Goal: Transaction & Acquisition: Purchase product/service

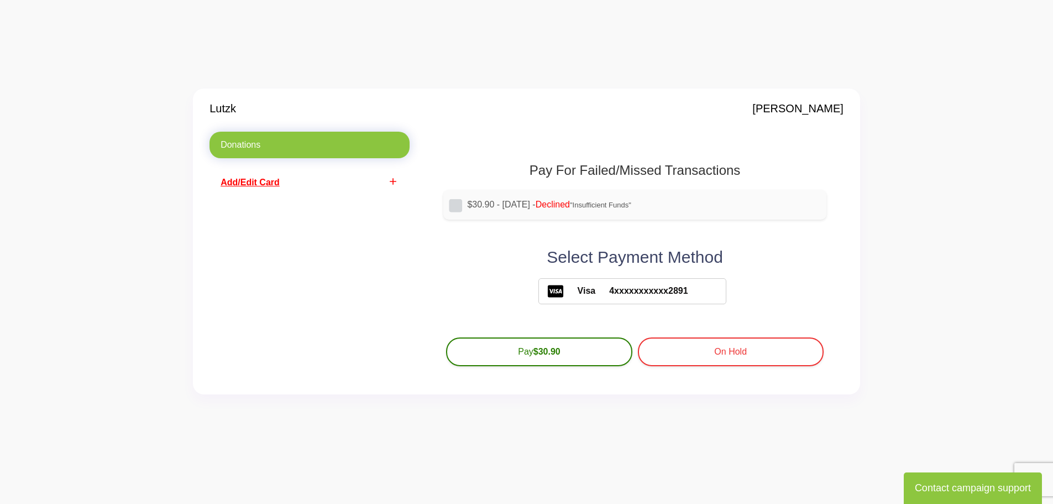
click at [579, 291] on span "Visa" at bounding box center [580, 290] width 32 height 13
click at [253, 181] on span "Add/Edit Card" at bounding box center [250, 181] width 59 height 9
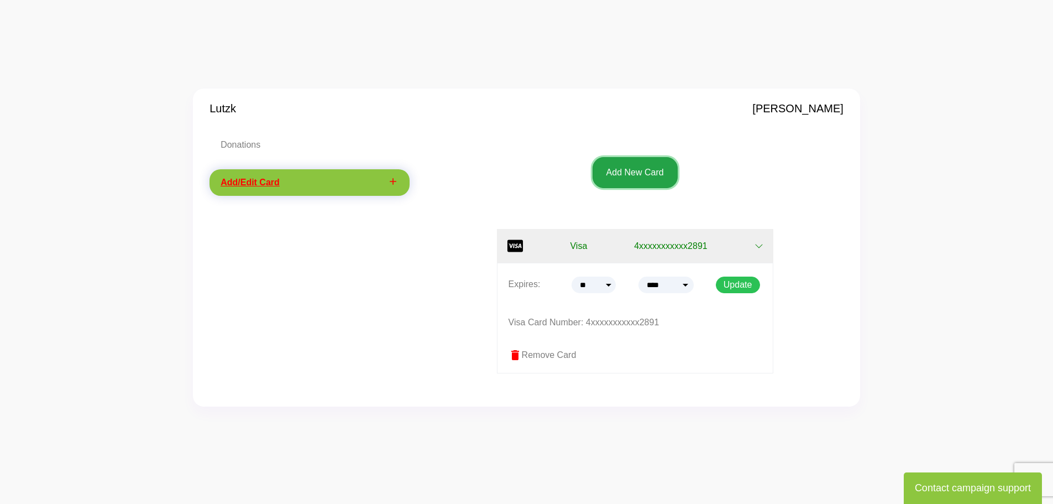
click at [644, 174] on button "Add New Card" at bounding box center [635, 172] width 85 height 31
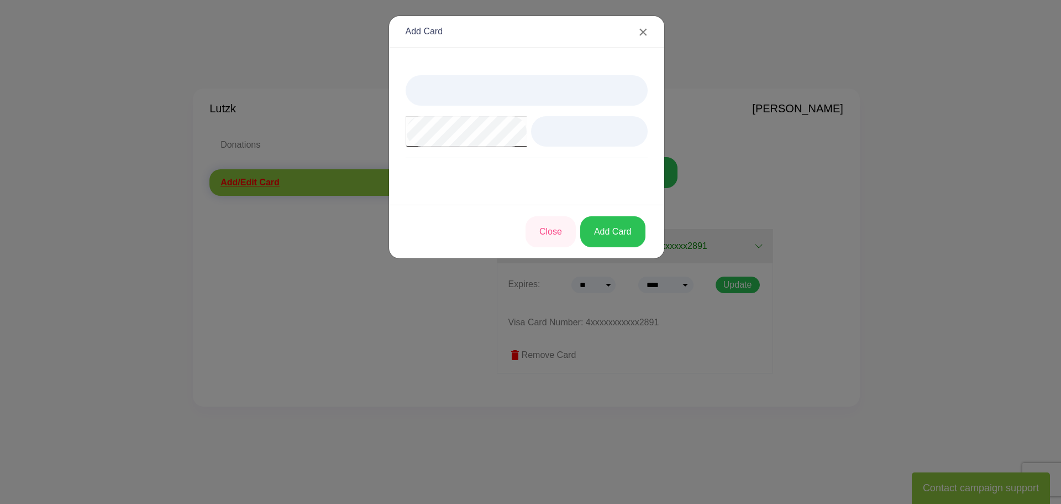
click at [421, 163] on div at bounding box center [527, 131] width 242 height 113
click at [624, 236] on button "Add Card" at bounding box center [612, 231] width 65 height 31
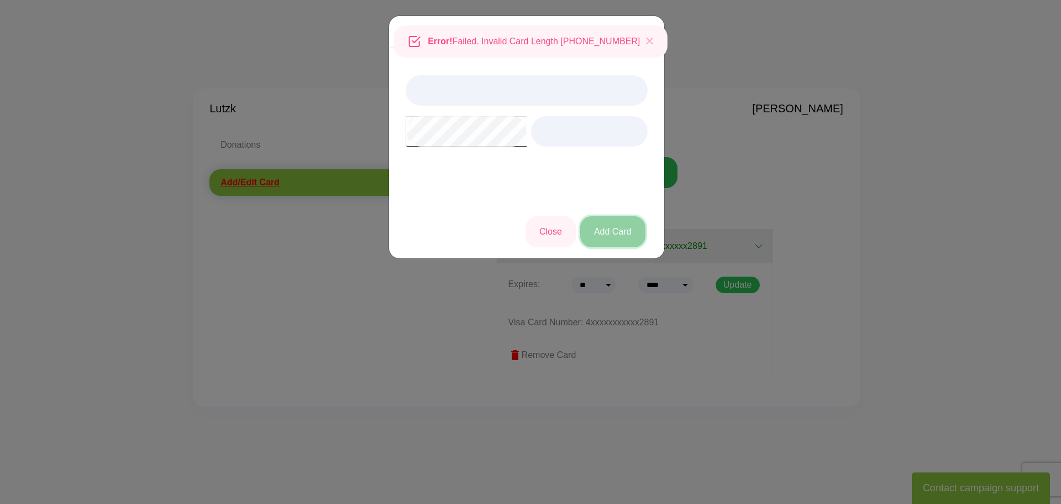
click at [604, 232] on button "Add Card" at bounding box center [612, 231] width 65 height 31
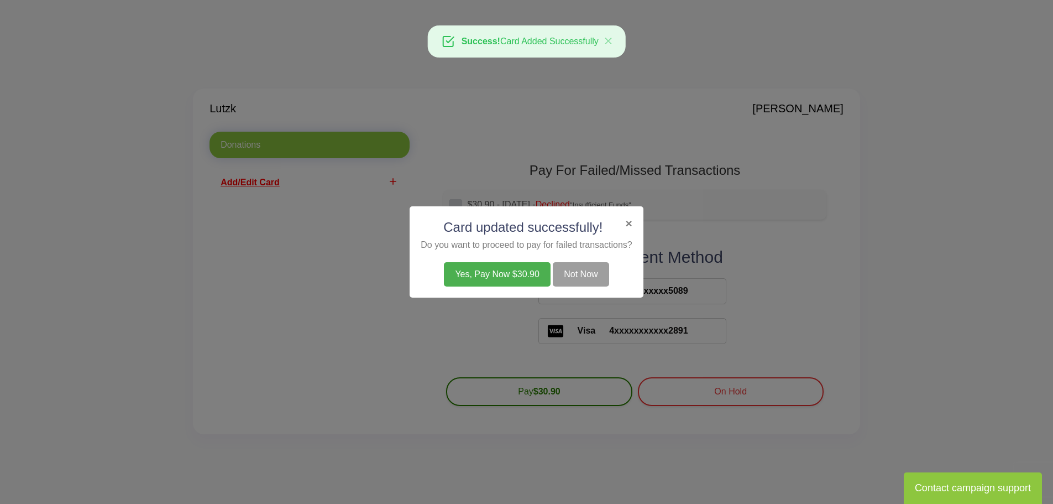
click at [462, 277] on button "Yes, Pay Now $30.90" at bounding box center [497, 274] width 106 height 24
